Goal: Transaction & Acquisition: Purchase product/service

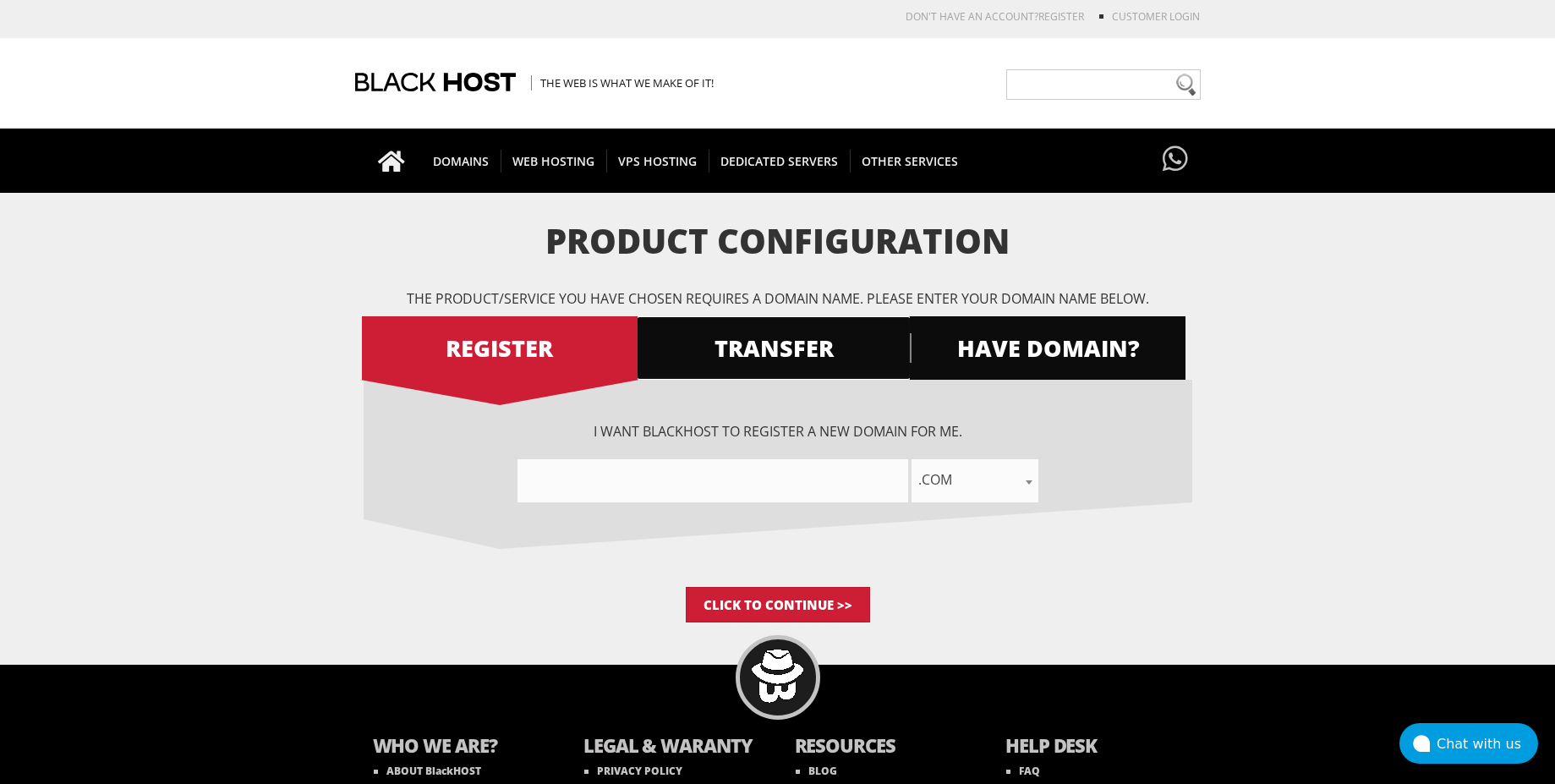
click at [760, 349] on span "TRANSFER" at bounding box center [773, 347] width 275 height 30
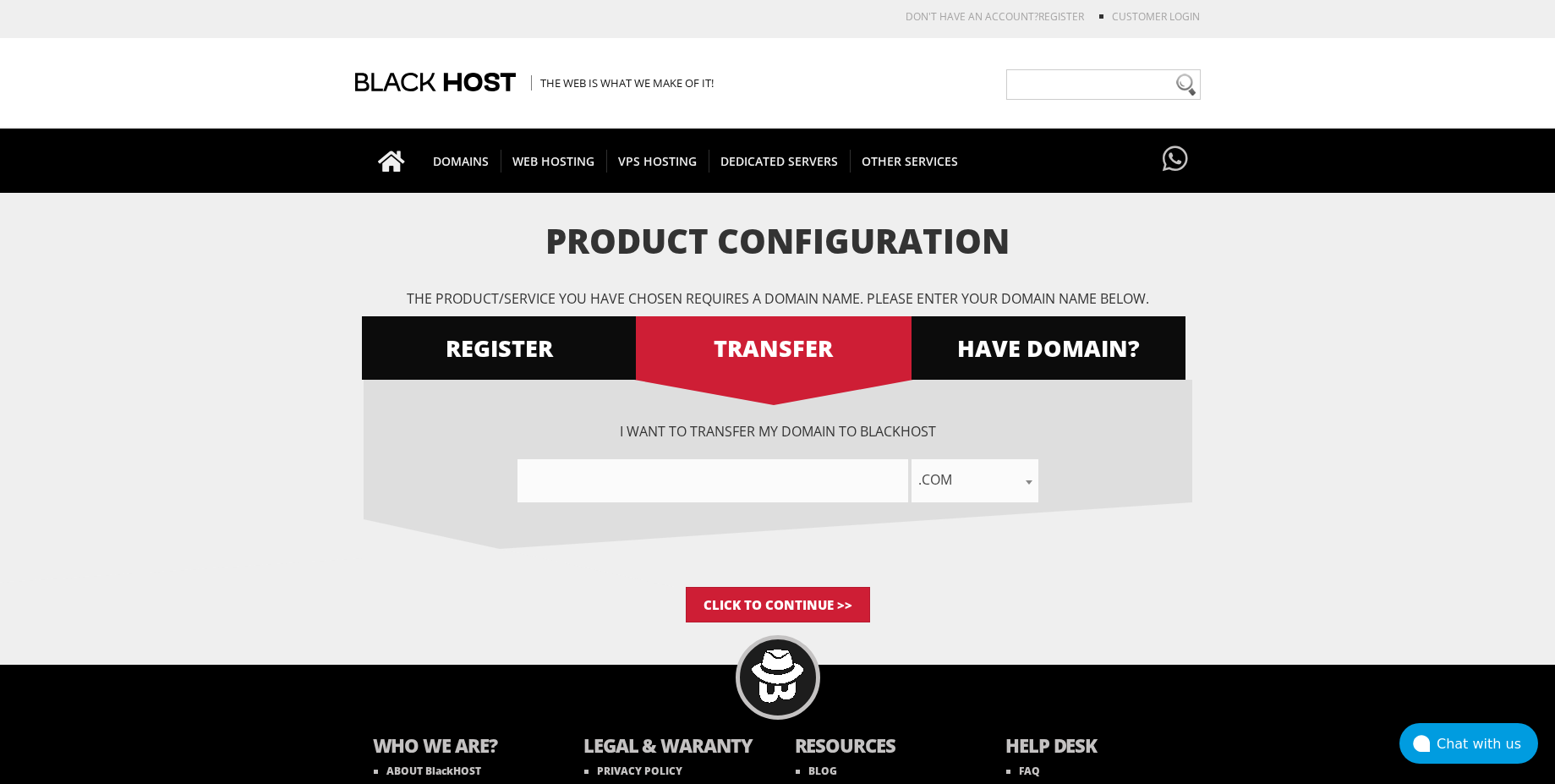
click at [739, 495] on input"] "text" at bounding box center [712, 480] width 390 height 43
type input"] "b"
type input"] "bergophil"
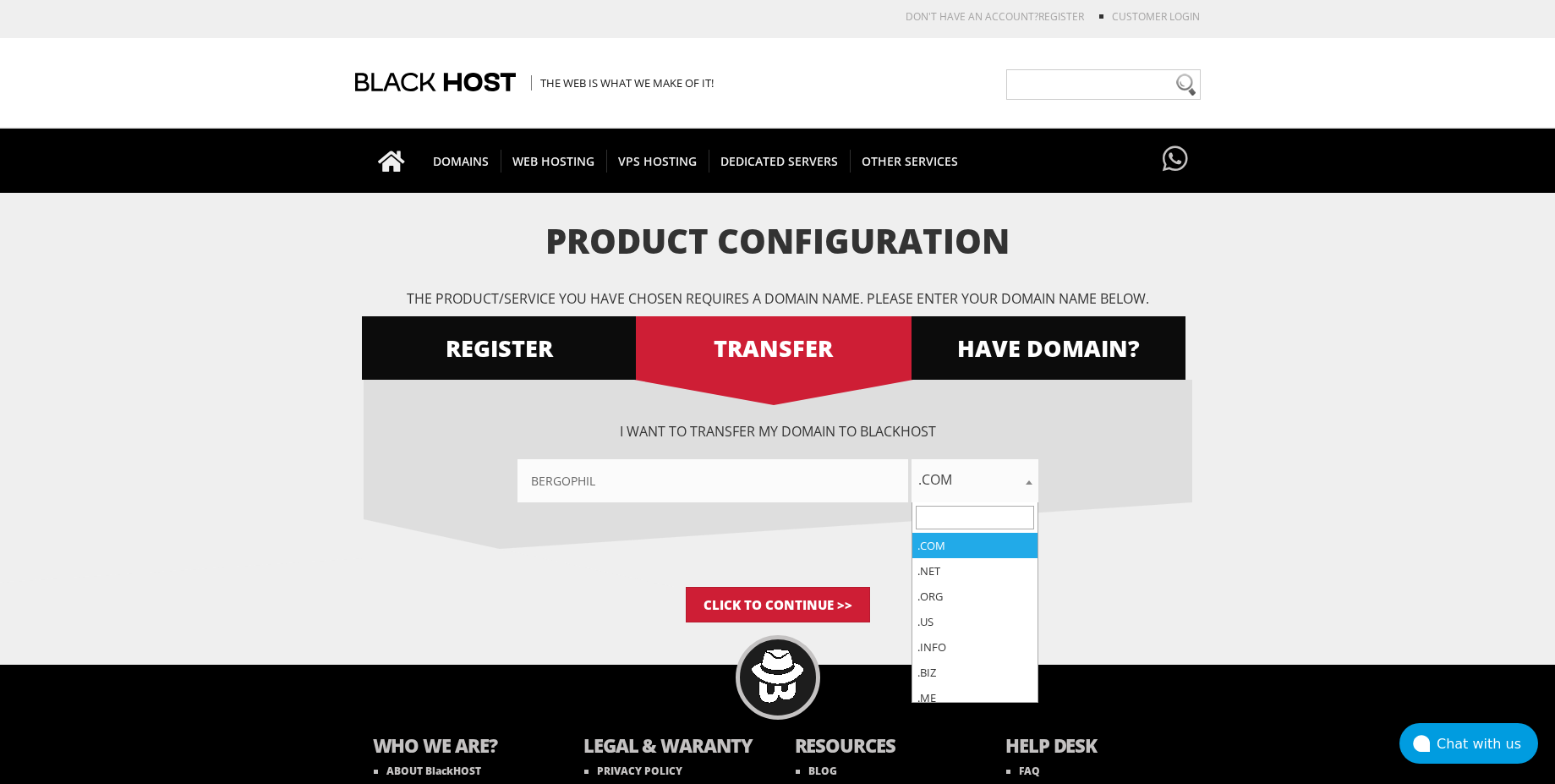
click at [954, 481] on span ".com" at bounding box center [975, 479] width 127 height 24
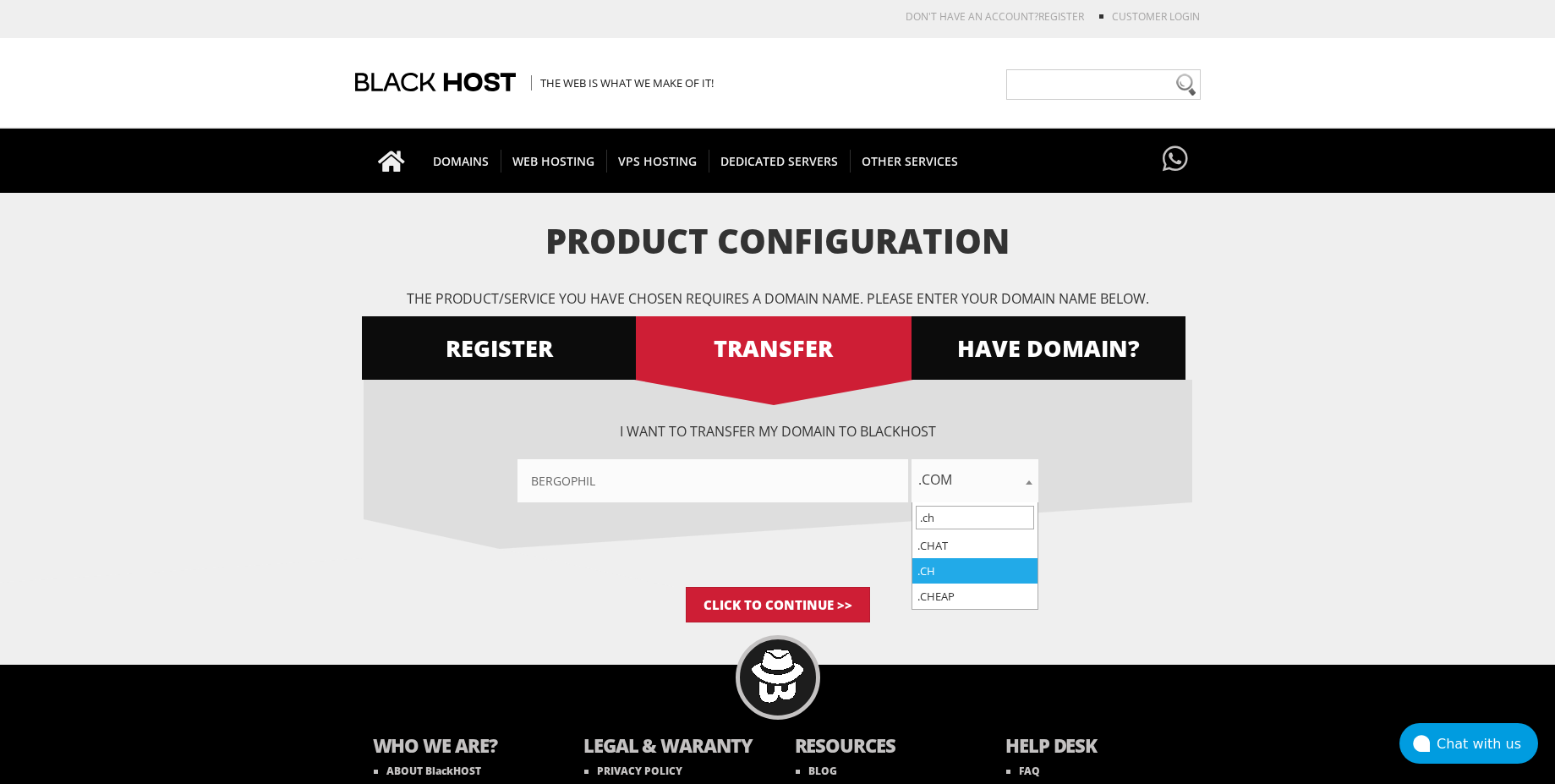
type input ".ch"
select select ".ch"
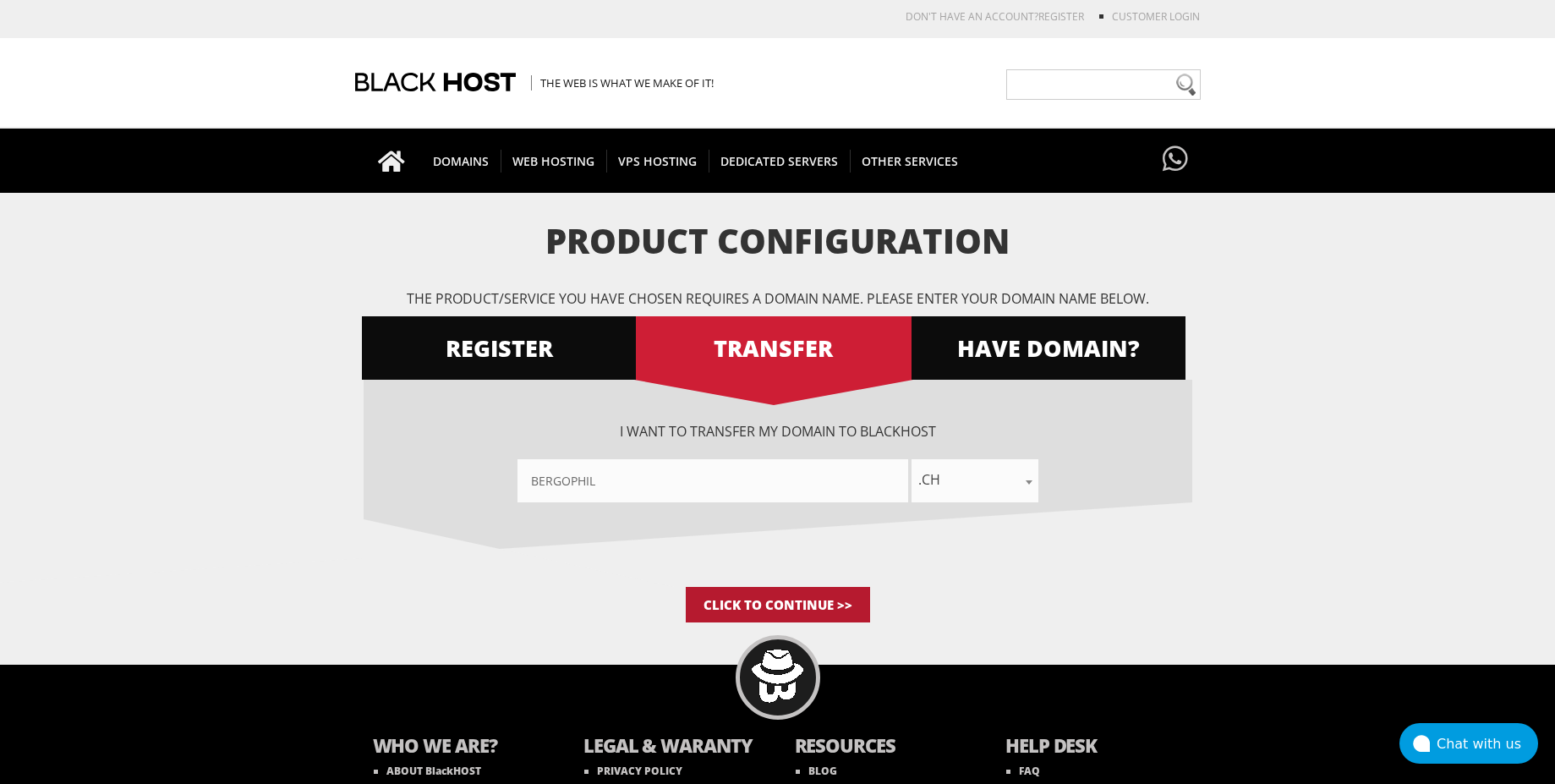
click at [789, 600] on input "Click to Continue >>" at bounding box center [778, 605] width 185 height 36
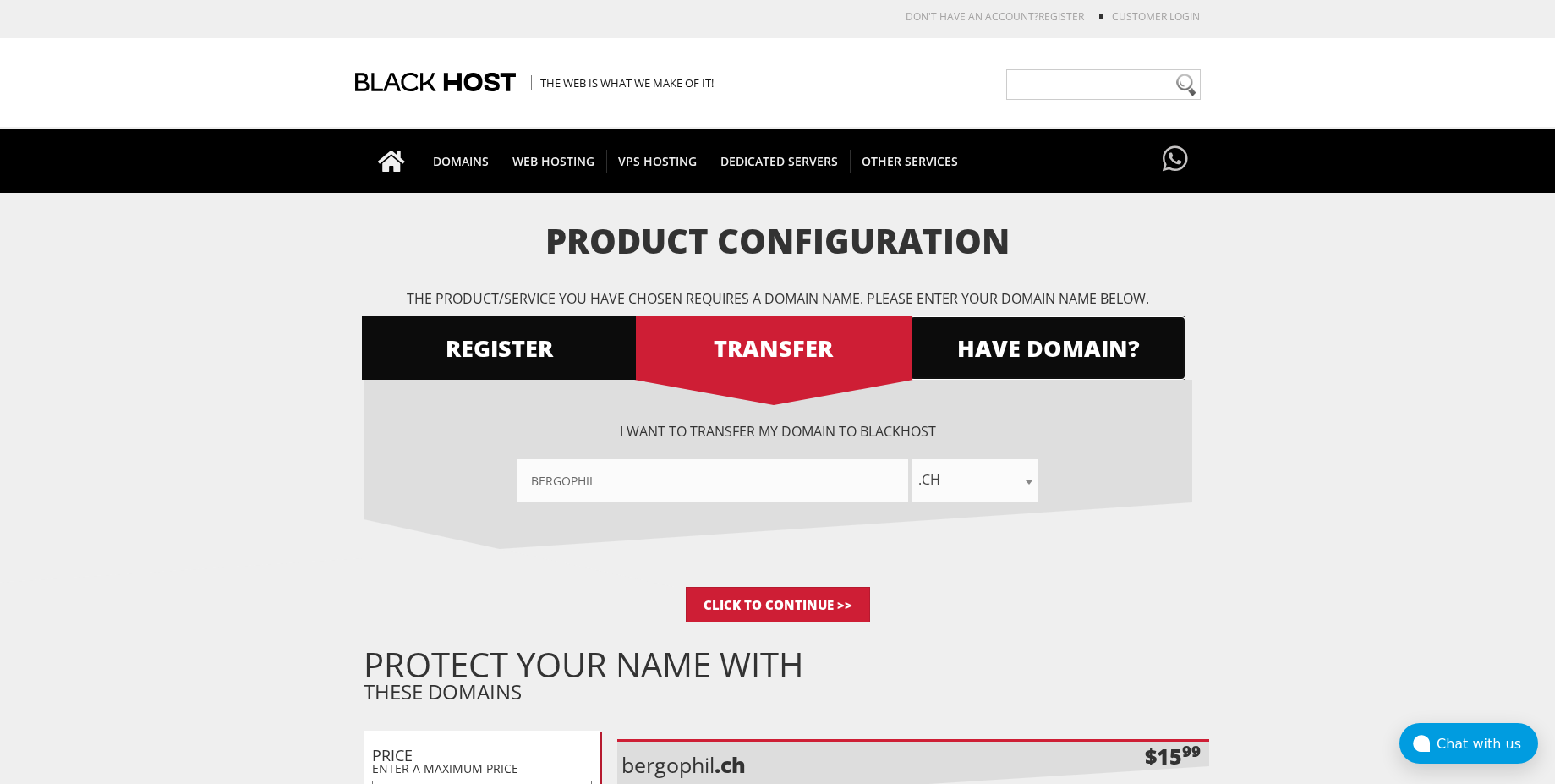
click at [985, 359] on span "HAVE DOMAIN?" at bounding box center [1047, 347] width 275 height 30
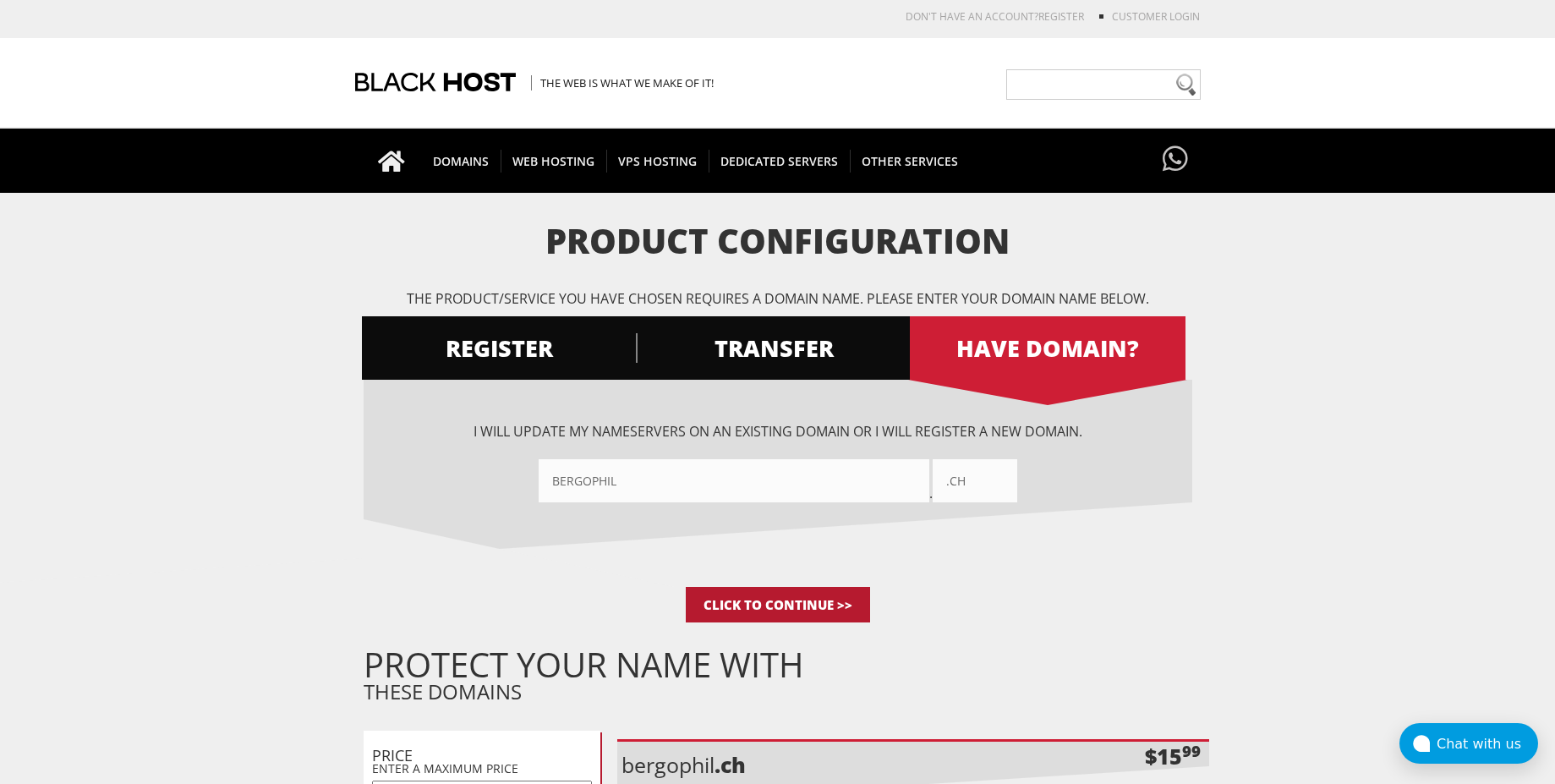
click at [827, 606] on input "Click to Continue >>" at bounding box center [778, 605] width 185 height 36
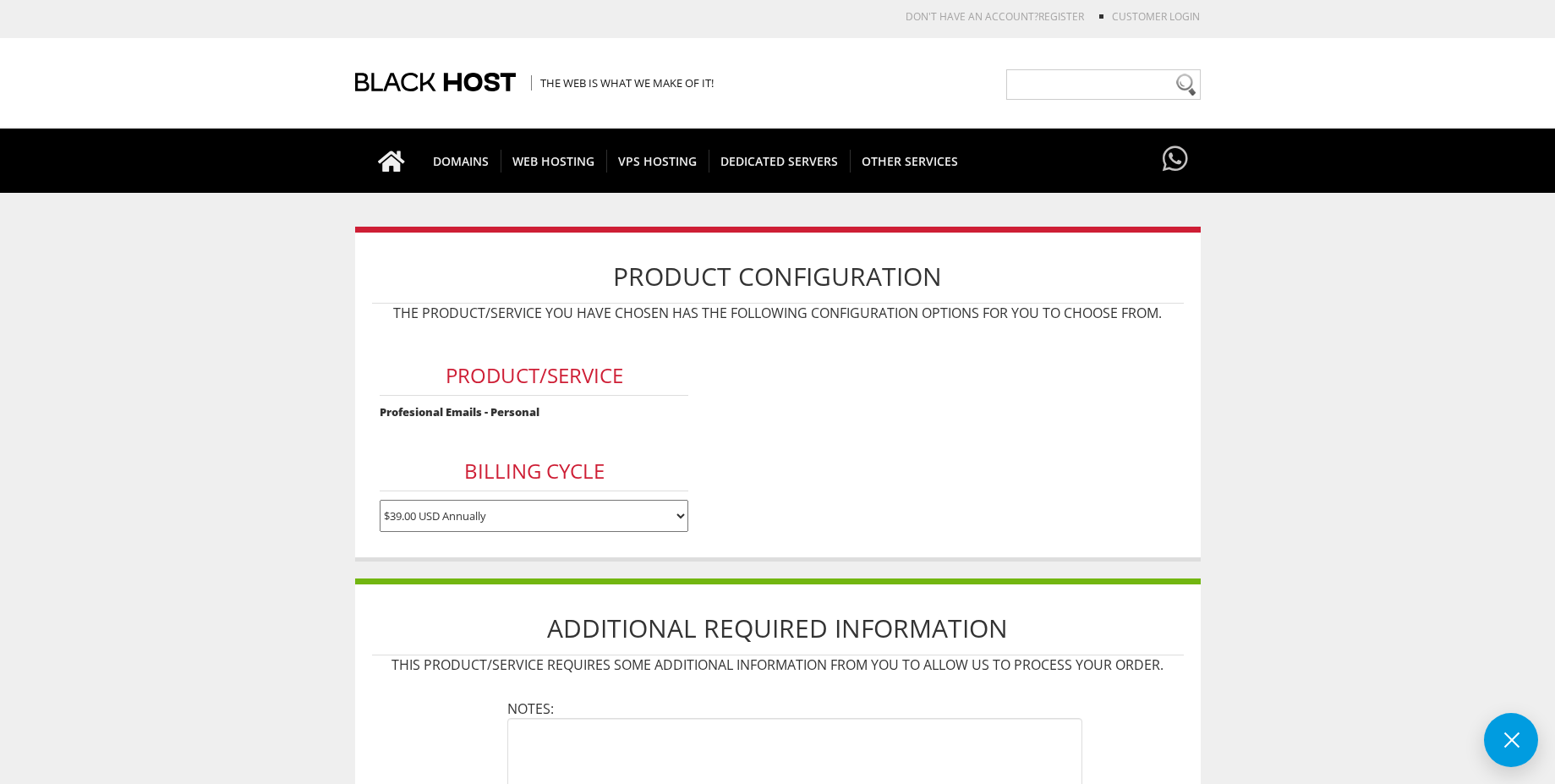
click at [585, 505] on select "$39.00 USD Annually" at bounding box center [534, 516] width 308 height 32
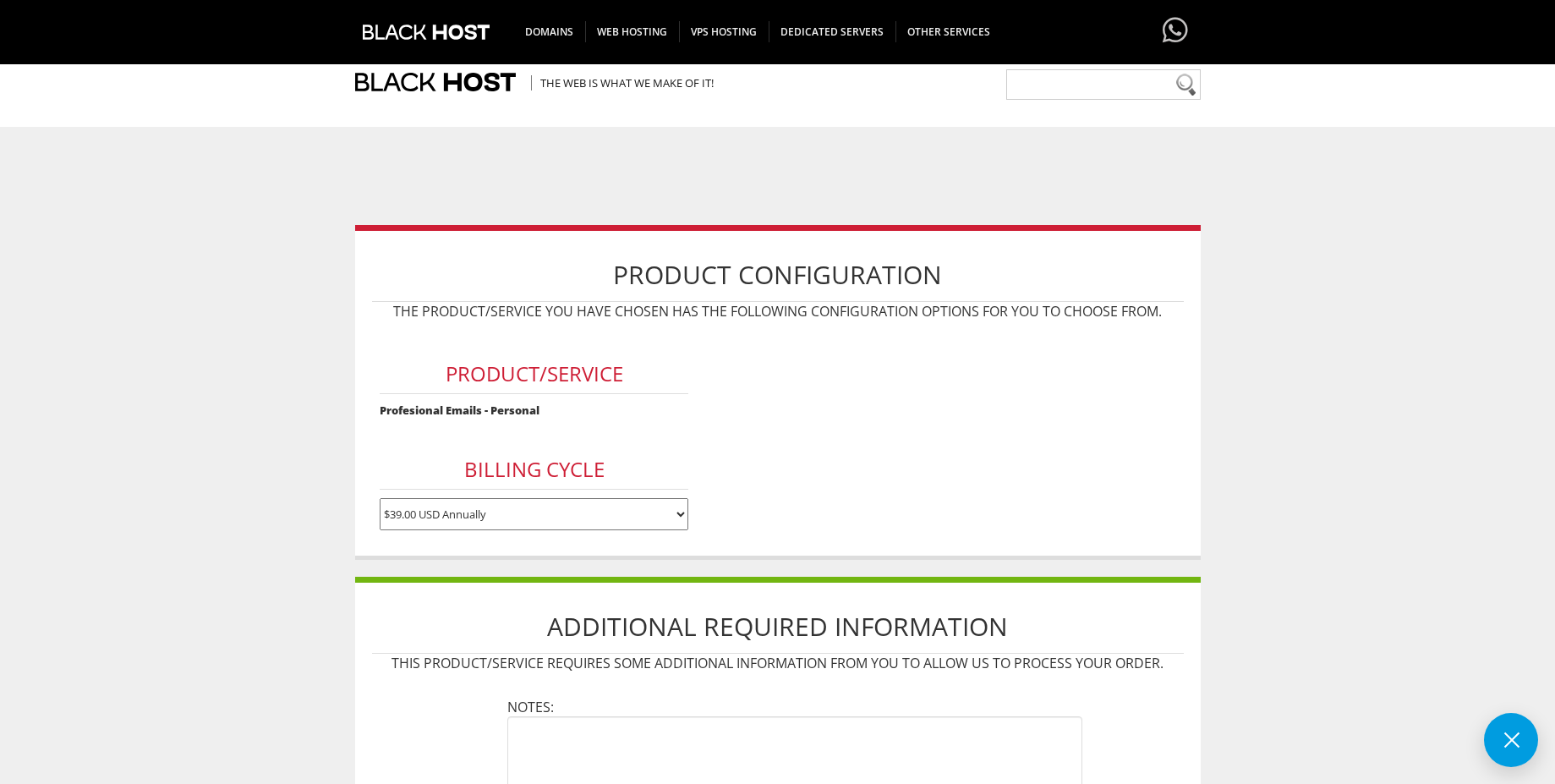
scroll to position [407, 0]
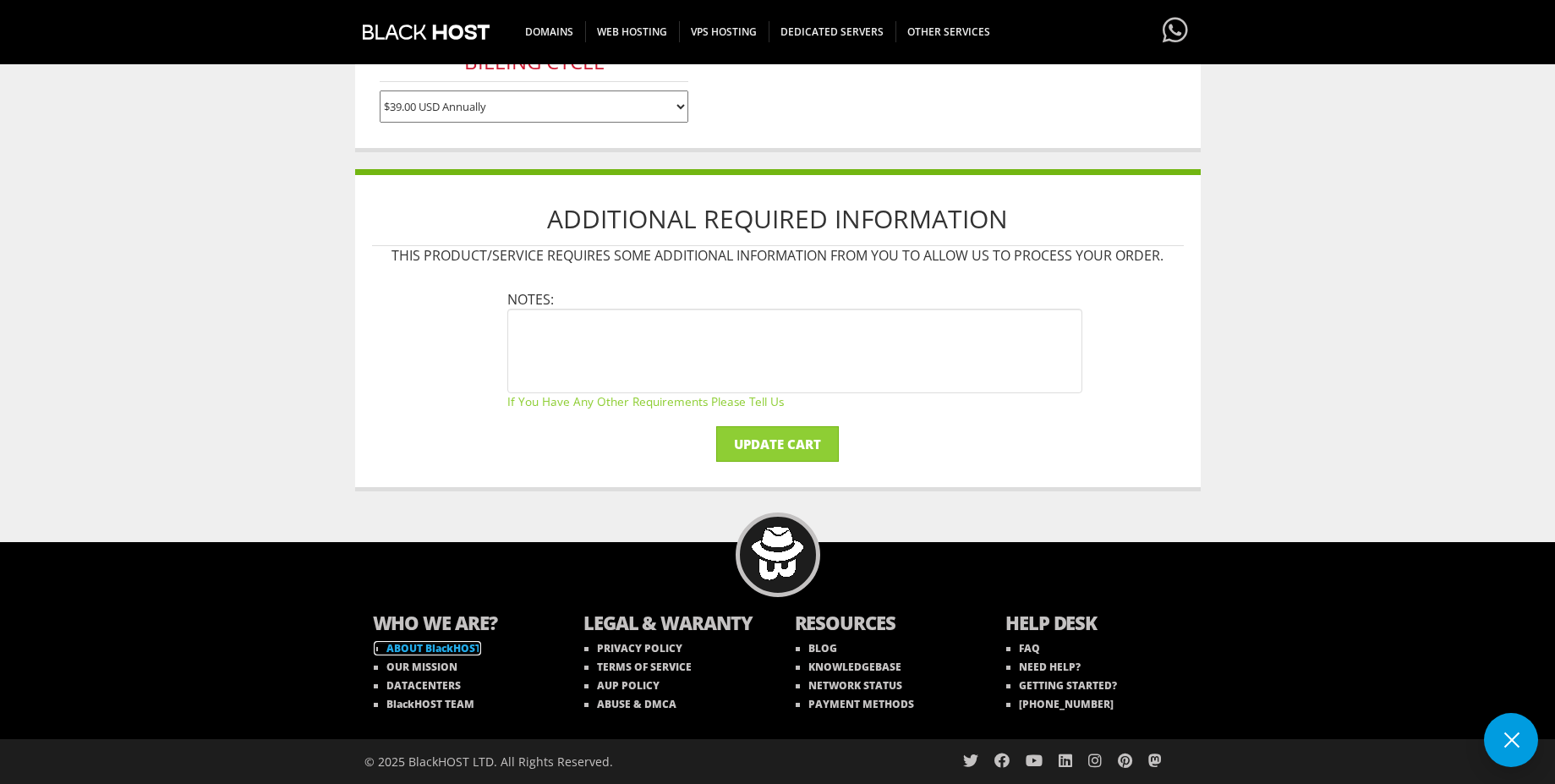
click at [463, 647] on link "ABOUT BlackHOST" at bounding box center [427, 648] width 108 height 14
